Goal: Task Accomplishment & Management: Manage account settings

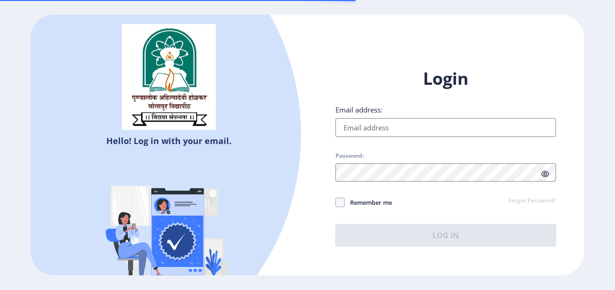
click at [380, 122] on input "Email address:" at bounding box center [446, 127] width 220 height 19
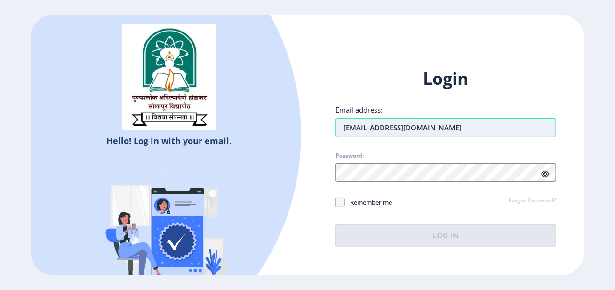
type input "[EMAIL_ADDRESS][DOMAIN_NAME]"
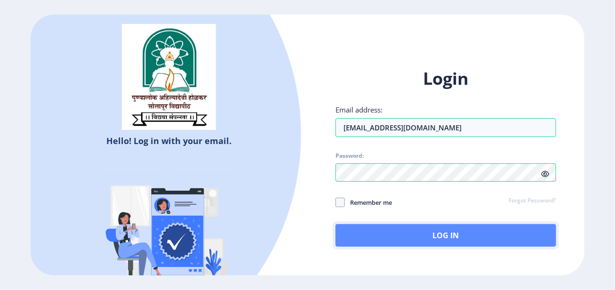
click at [453, 233] on button "Log In" at bounding box center [446, 235] width 220 height 23
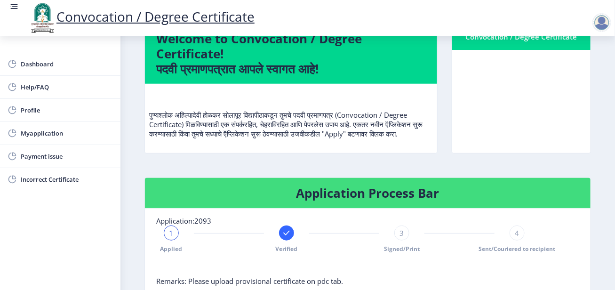
scroll to position [188, 0]
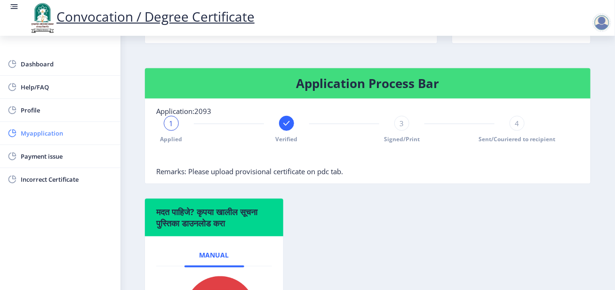
click at [43, 136] on span "Myapplication" at bounding box center [67, 133] width 92 height 11
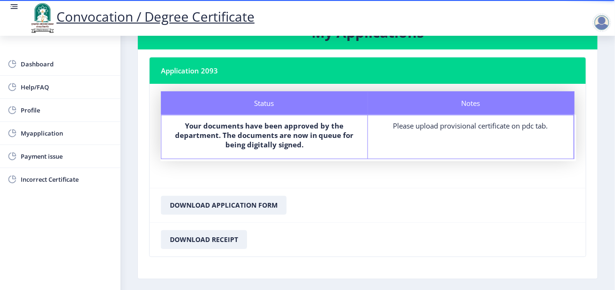
scroll to position [47, 0]
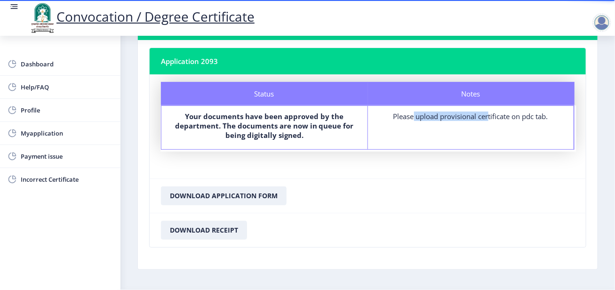
drag, startPoint x: 405, startPoint y: 123, endPoint x: 519, endPoint y: 128, distance: 113.6
click at [496, 121] on div "Notes Please upload provisional certificate on pdc tab." at bounding box center [471, 127] width 207 height 43
click at [527, 129] on div "Notes Please upload provisional certificate on pdc tab." at bounding box center [471, 127] width 207 height 43
click at [549, 115] on div "Please upload provisional certificate on pdc tab." at bounding box center [471, 116] width 189 height 9
click at [43, 160] on span "Payment issue" at bounding box center [67, 156] width 92 height 11
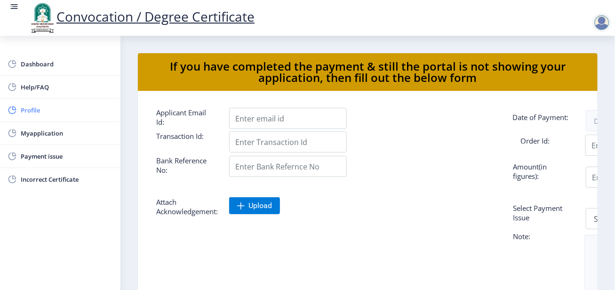
click at [32, 108] on span "Profile" at bounding box center [67, 110] width 92 height 11
select select
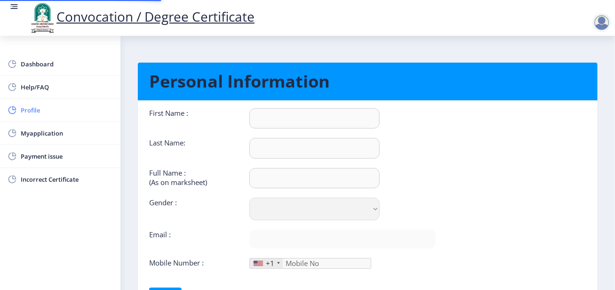
type input "Ashwini"
type input "[PERSON_NAME]"
type input "Post graduation degree certificate"
select select "[DEMOGRAPHIC_DATA]"
type input "[EMAIL_ADDRESS][DOMAIN_NAME]"
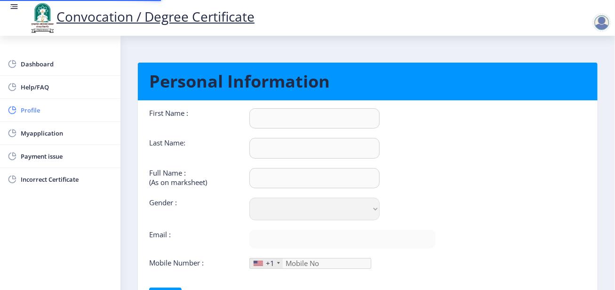
type input "9860542526"
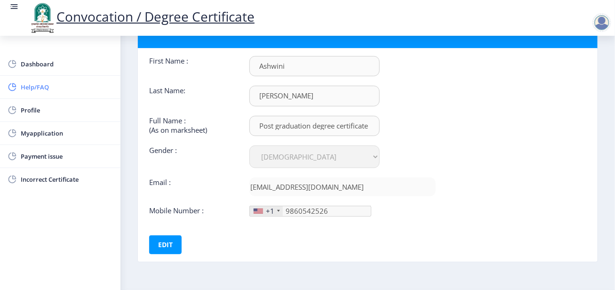
scroll to position [32, 0]
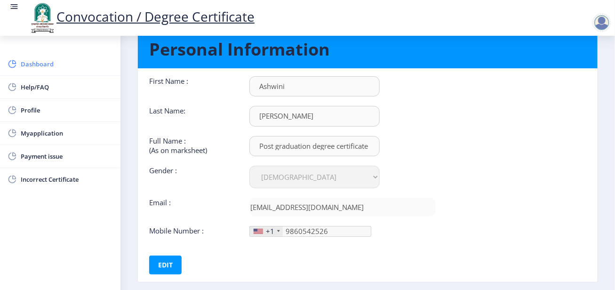
click at [42, 69] on span "Dashboard" at bounding box center [67, 63] width 92 height 11
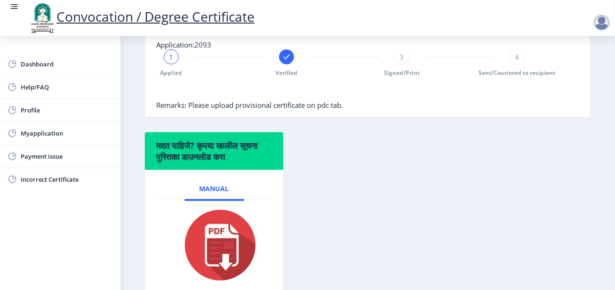
scroll to position [235, 0]
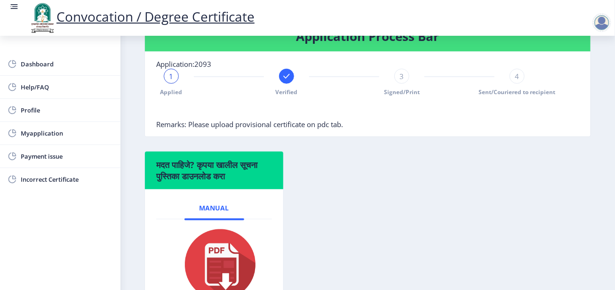
click at [402, 81] on span "3" at bounding box center [402, 76] width 4 height 9
click at [518, 84] on div "4" at bounding box center [517, 76] width 15 height 15
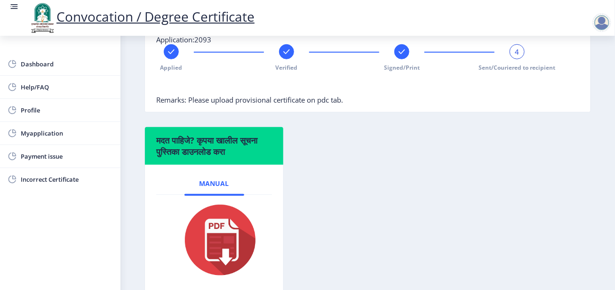
scroll to position [319, 0]
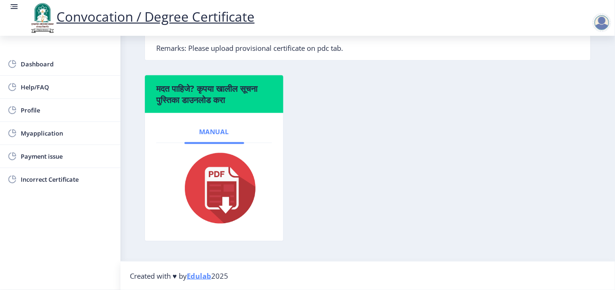
click at [215, 136] on span "Manual" at bounding box center [215, 132] width 30 height 8
click at [33, 64] on span "Dashboard" at bounding box center [67, 63] width 92 height 11
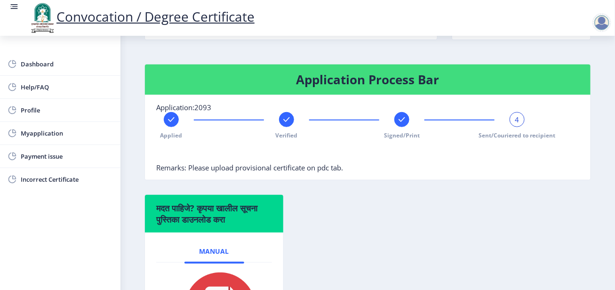
scroll to position [225, 0]
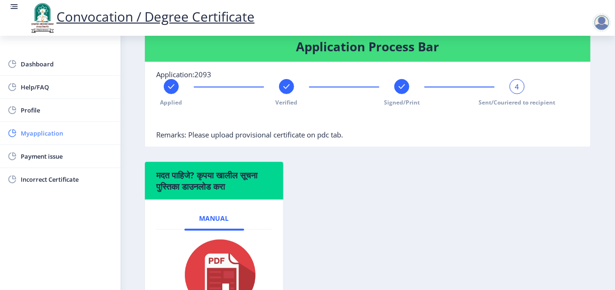
click at [38, 134] on span "Myapplication" at bounding box center [67, 133] width 92 height 11
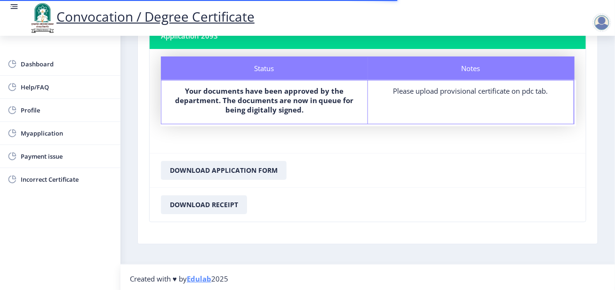
scroll to position [73, 0]
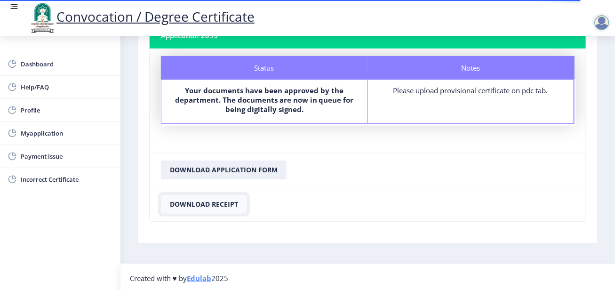
click at [230, 201] on button "Download Receipt" at bounding box center [204, 204] width 86 height 19
click at [253, 169] on button "Download Application Form" at bounding box center [224, 170] width 126 height 19
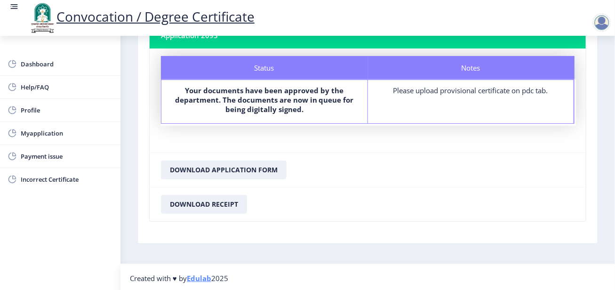
click at [605, 21] on div at bounding box center [602, 22] width 19 height 19
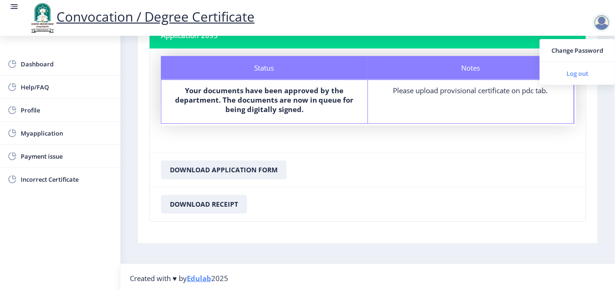
click at [575, 77] on span "Log out" at bounding box center [578, 73] width 60 height 11
